Goal: Browse casually

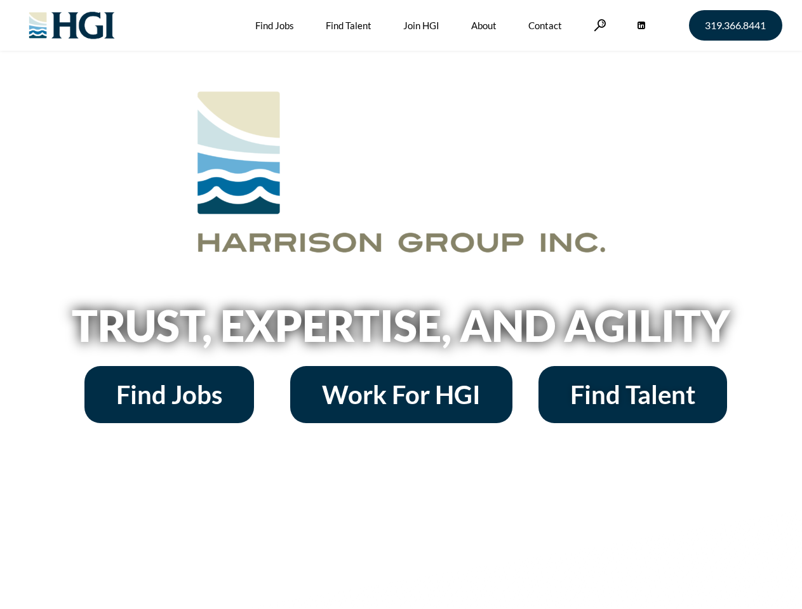
click at [400, 305] on h2 "Trust, Expertise, and Agility" at bounding box center [400, 325] width 723 height 43
click at [598, 25] on link at bounding box center [599, 25] width 13 height 12
click at [400, 330] on h2 "Trust, Expertise, and Agility" at bounding box center [400, 325] width 723 height 43
click at [400, 305] on h2 "Trust, Expertise, and Agility" at bounding box center [400, 325] width 723 height 43
click at [598, 25] on link at bounding box center [599, 25] width 13 height 12
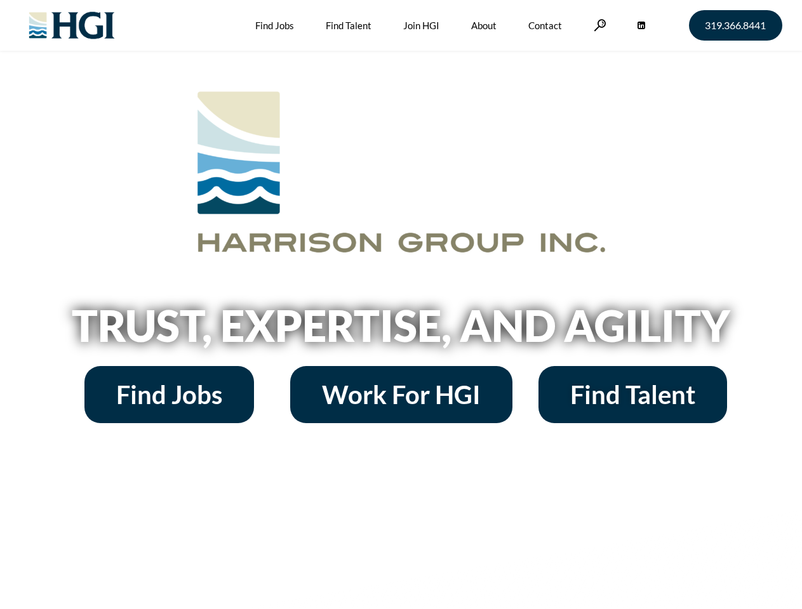
click at [400, 330] on h2 "Trust, Expertise, and Agility" at bounding box center [400, 325] width 723 height 43
